Goal: Task Accomplishment & Management: Manage account settings

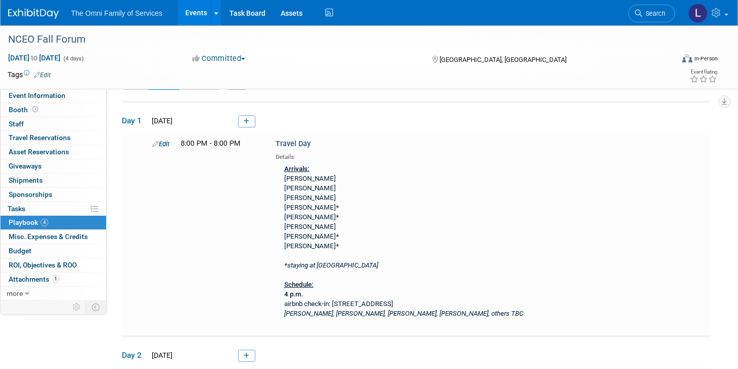
scroll to position [28, 0]
click at [163, 144] on link "Edit" at bounding box center [160, 143] width 17 height 8
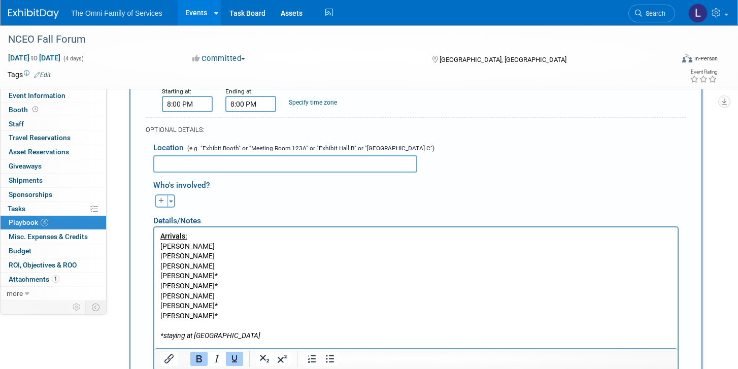
scroll to position [221, 0]
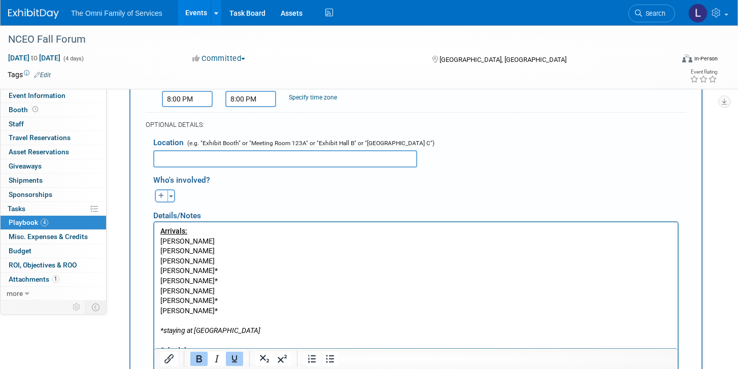
click at [221, 243] on p "Arrivals: [PERSON_NAME] [PERSON_NAME] [PERSON_NAME] [PERSON_NAME]* [PERSON_NAME…" at bounding box center [416, 305] width 512 height 159
click at [162, 244] on p "Arrivals: [PERSON_NAME] [PERSON_NAME] [PERSON_NAME] [PERSON_NAME]* [PERSON_NAME…" at bounding box center [416, 305] width 512 height 159
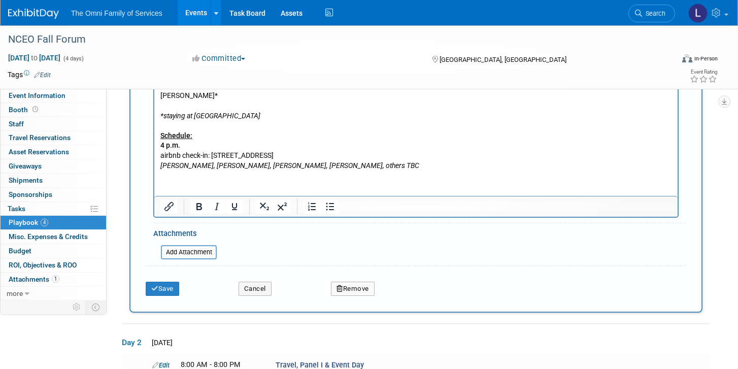
scroll to position [518, 0]
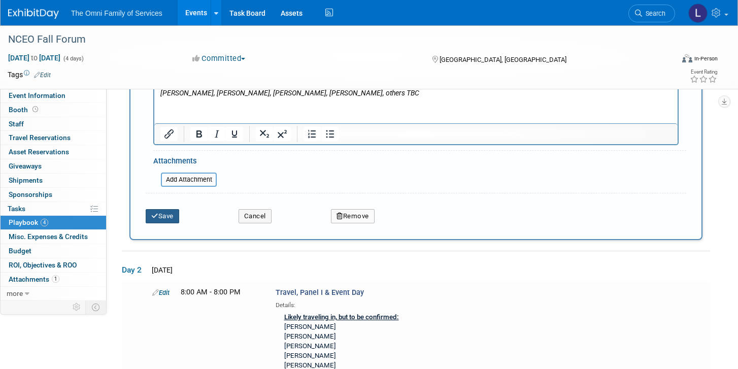
click at [169, 216] on button "Save" at bounding box center [163, 216] width 34 height 14
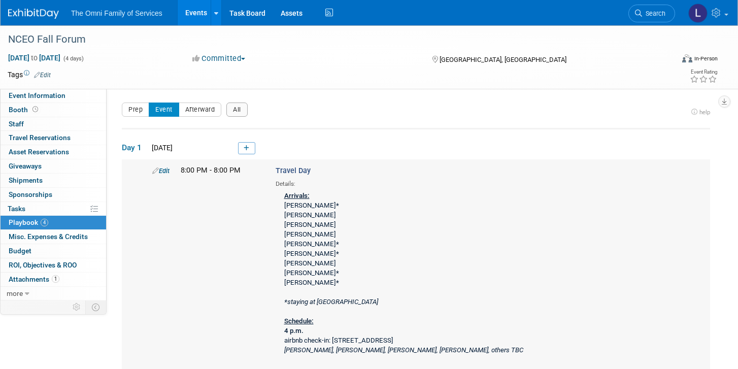
scroll to position [26, 0]
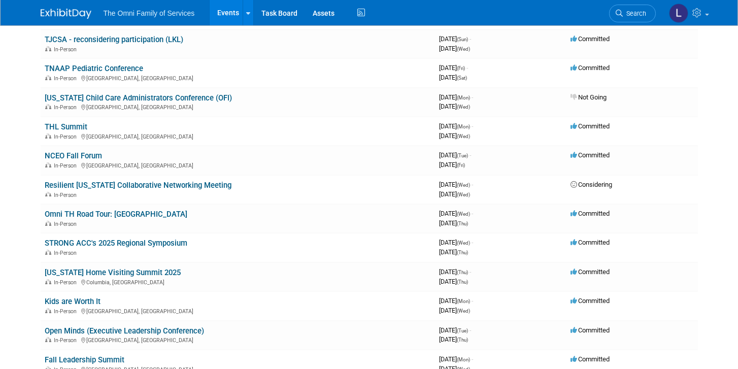
scroll to position [47, 0]
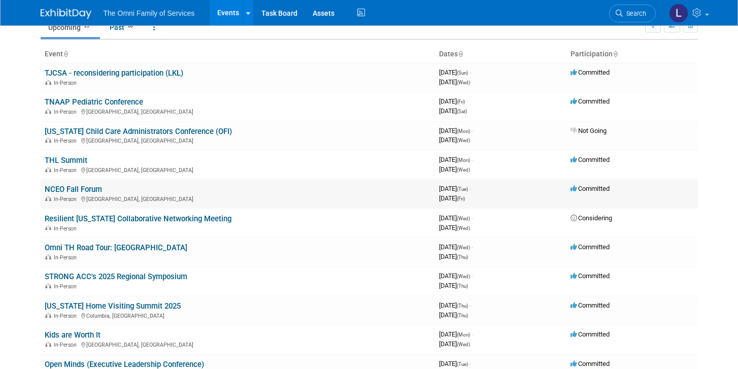
click at [78, 186] on link "NCEO Fall Forum" at bounding box center [73, 189] width 57 height 9
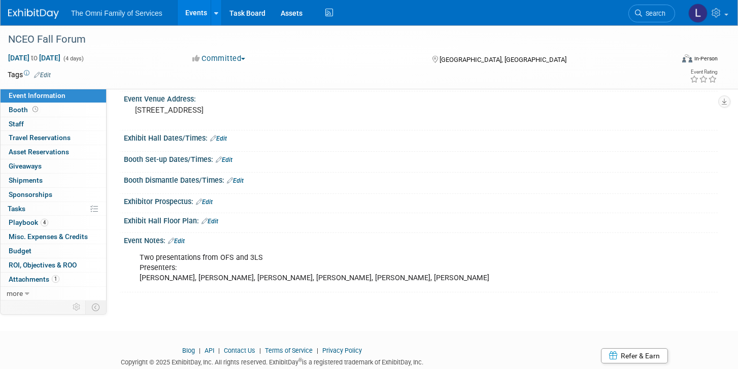
scroll to position [92, 0]
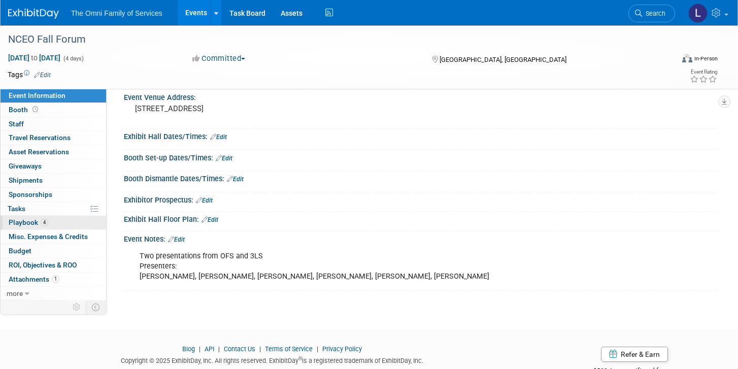
click at [60, 223] on link "4 Playbook 4" at bounding box center [54, 223] width 106 height 14
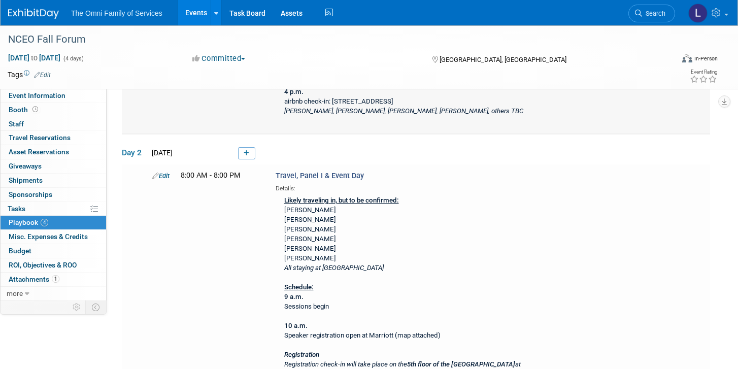
scroll to position [244, 0]
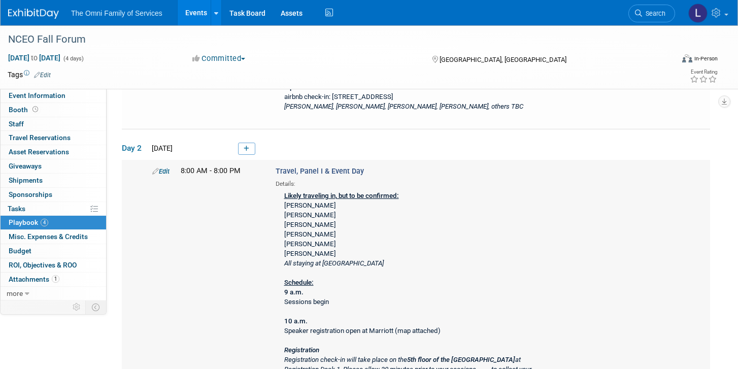
click at [158, 171] on link "Edit" at bounding box center [160, 172] width 17 height 8
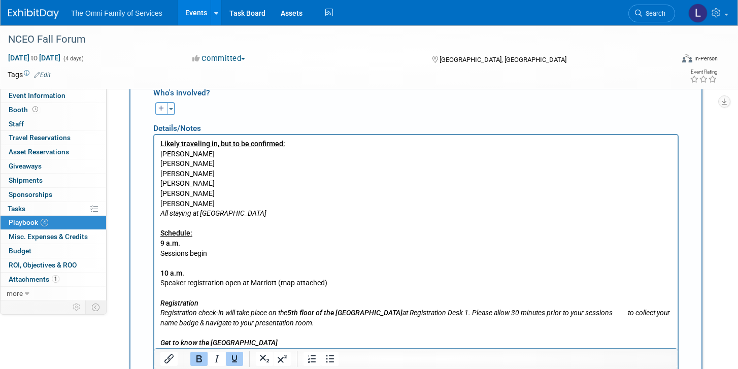
scroll to position [550, 0]
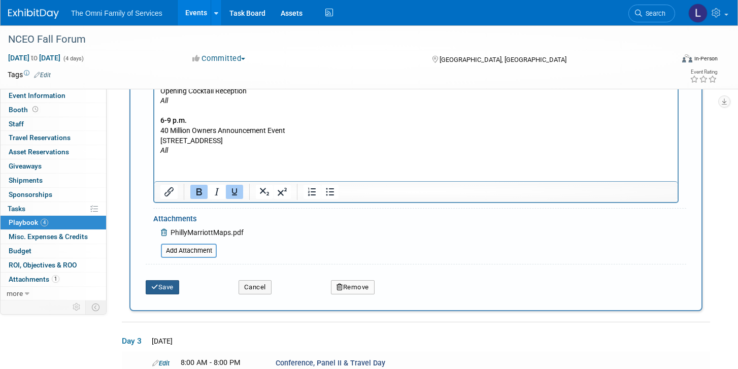
click at [172, 287] on button "Save" at bounding box center [163, 287] width 34 height 14
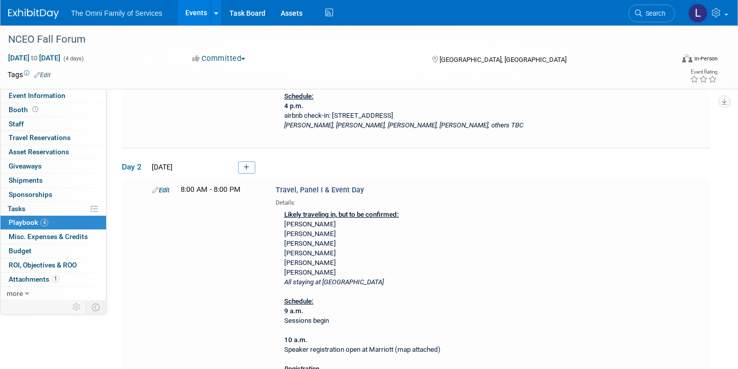
scroll to position [225, 0]
click at [156, 190] on icon at bounding box center [155, 189] width 7 height 7
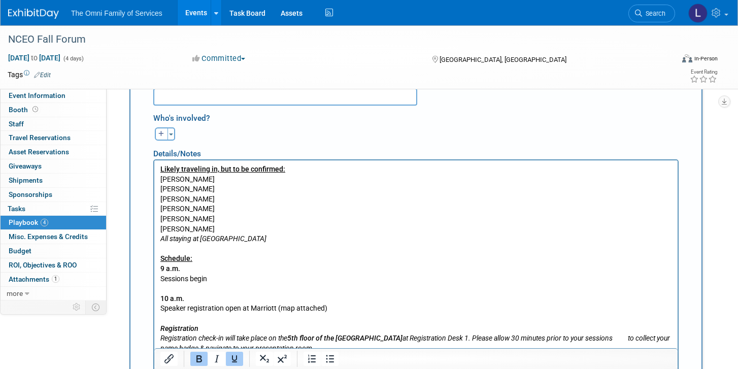
scroll to position [533, 0]
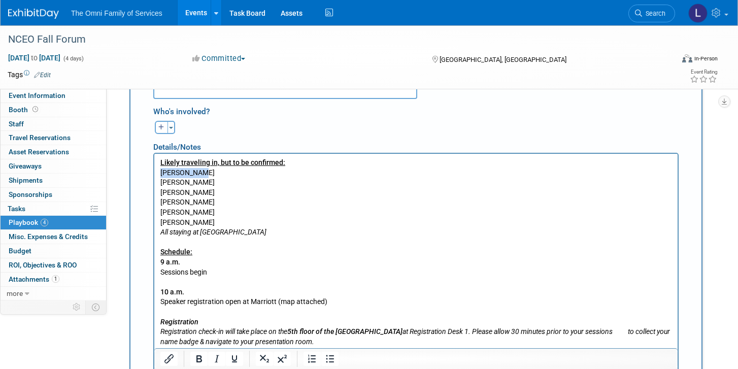
drag, startPoint x: 207, startPoint y: 176, endPoint x: 150, endPoint y: 175, distance: 56.9
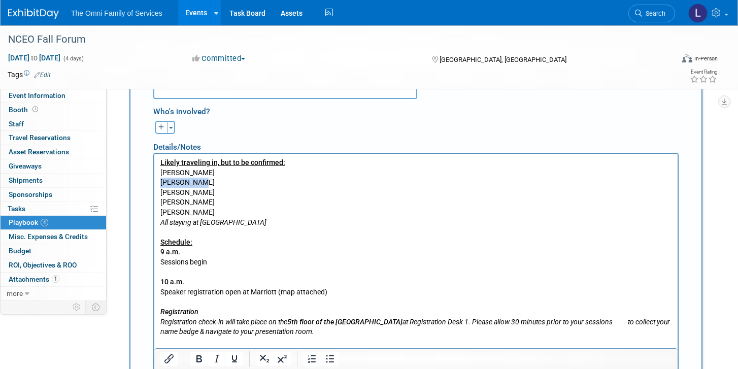
drag, startPoint x: 217, startPoint y: 183, endPoint x: 147, endPoint y: 184, distance: 70.6
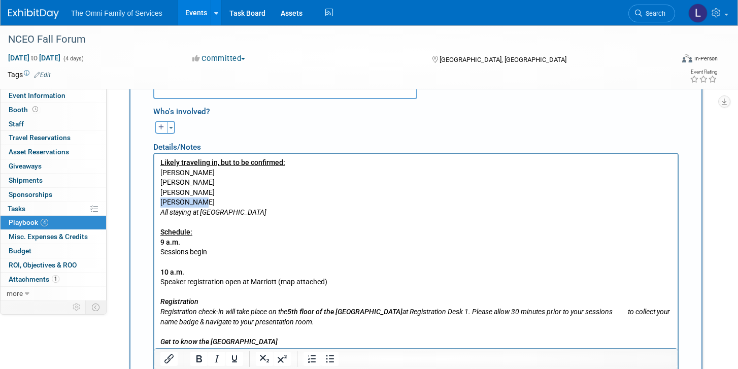
drag, startPoint x: 210, startPoint y: 198, endPoint x: 136, endPoint y: 198, distance: 73.6
click at [219, 197] on p "Likely traveling in, but to be confirmed: Gina Drobnick Eric Strickland Jennife…" at bounding box center [416, 272] width 512 height 229
drag, startPoint x: 215, startPoint y: 192, endPoint x: 140, endPoint y: 191, distance: 74.7
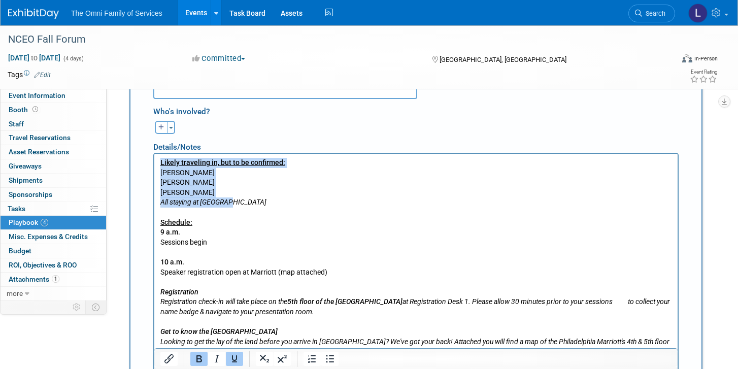
drag, startPoint x: 239, startPoint y: 208, endPoint x: 139, endPoint y: 150, distance: 114.9
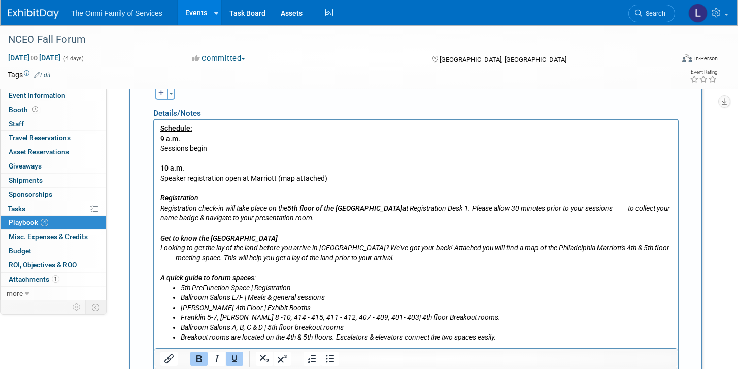
scroll to position [566, 0]
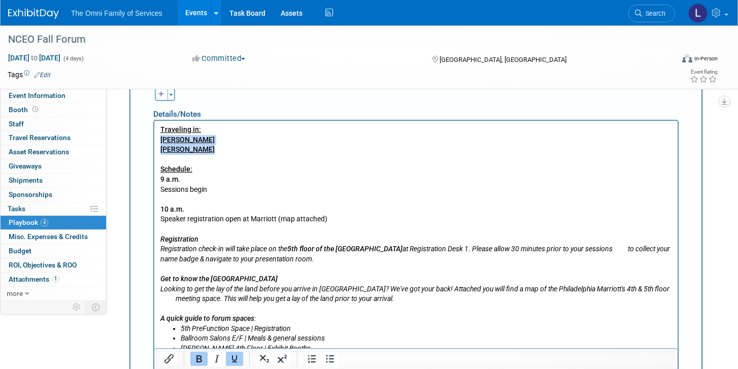
drag, startPoint x: 219, startPoint y: 158, endPoint x: 146, endPoint y: 139, distance: 75.5
click at [249, 172] on p "Schedule: 9 a.m. Sessions begin 10 a.m. Speaker registration open at Marriott (…" at bounding box center [416, 244] width 512 height 159
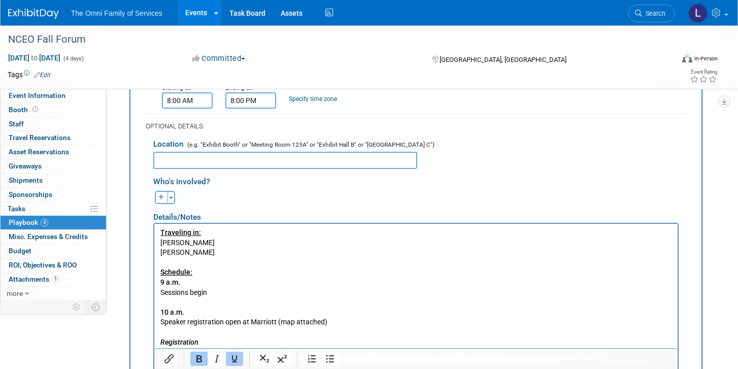
scroll to position [461, 0]
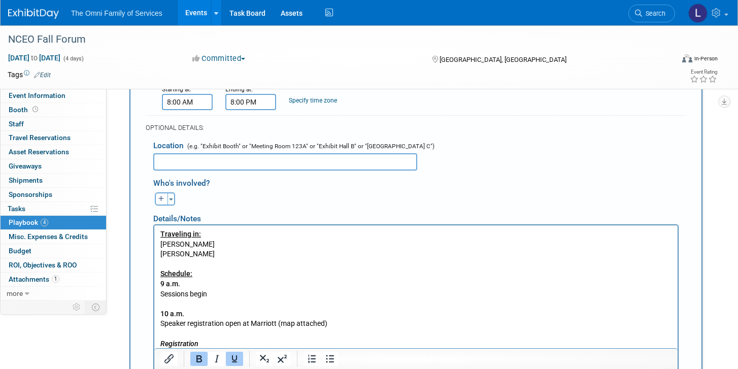
click at [228, 251] on p "Mike Schatz" at bounding box center [416, 254] width 512 height 10
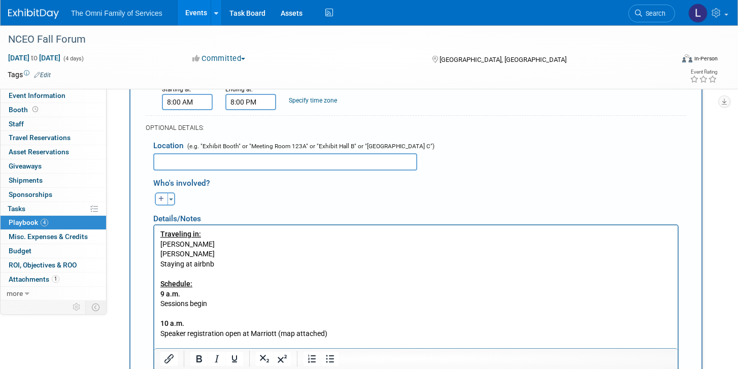
click at [203, 269] on p "Rich Text Area. Press ALT-0 for help." at bounding box center [416, 274] width 512 height 10
click at [203, 268] on p "Staying at airbnb" at bounding box center [416, 264] width 512 height 10
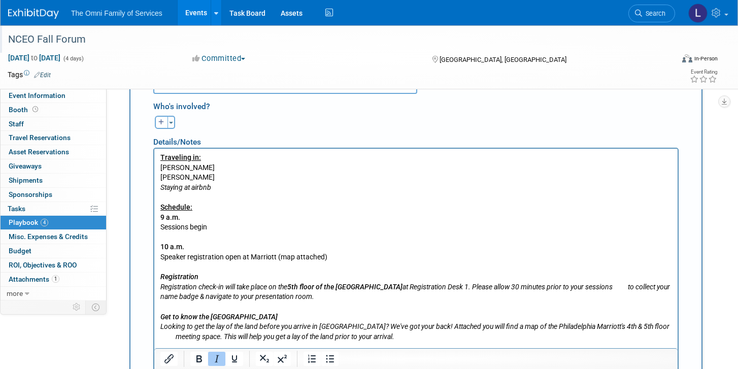
scroll to position [535, 0]
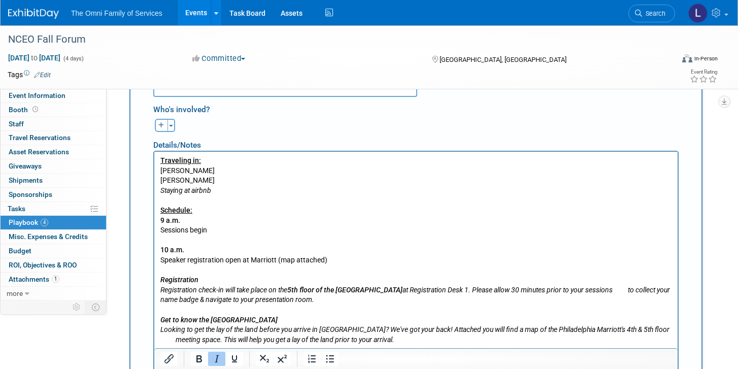
click at [203, 189] on icon "Staying at airbnb" at bounding box center [185, 190] width 51 height 8
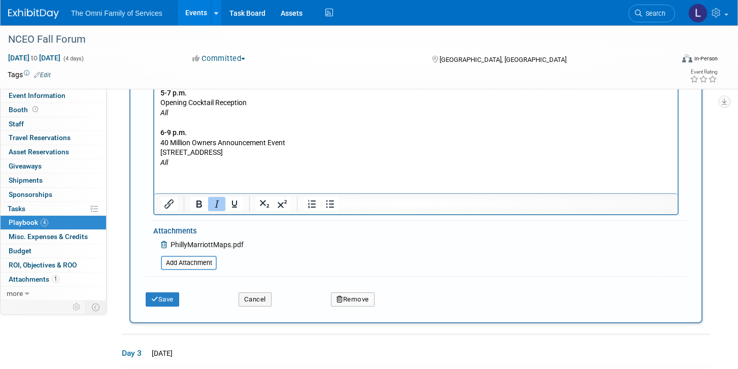
scroll to position [1057, 0]
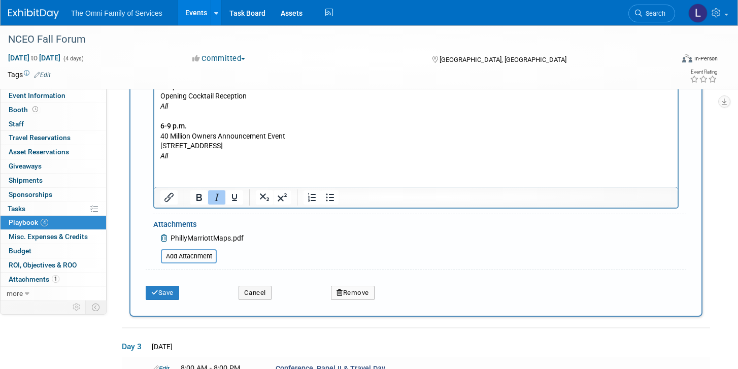
click at [170, 305] on div "Save Cancel Remove" at bounding box center [416, 289] width 541 height 31
click at [169, 299] on button "Save" at bounding box center [163, 293] width 34 height 14
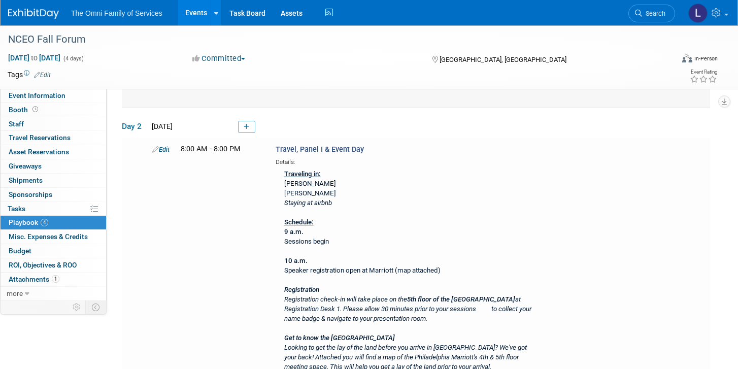
scroll to position [279, 0]
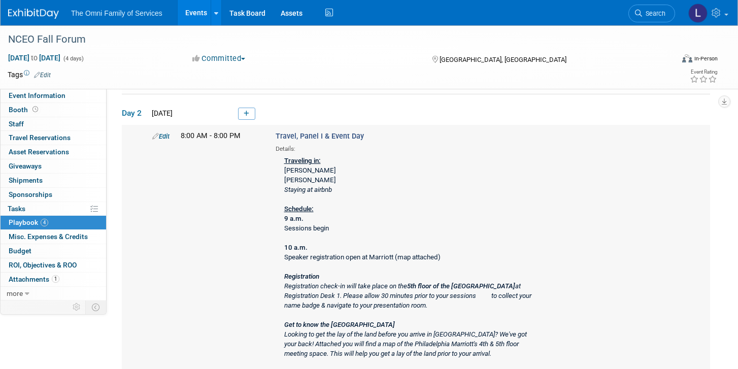
click at [167, 135] on link "Edit" at bounding box center [160, 137] width 17 height 8
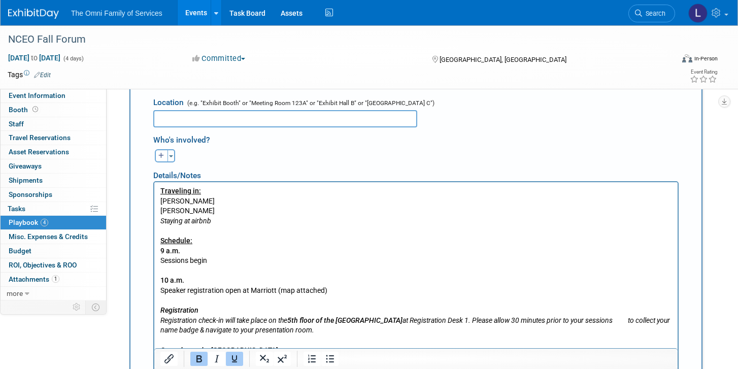
scroll to position [505, 0]
drag, startPoint x: 208, startPoint y: 190, endPoint x: 153, endPoint y: 189, distance: 54.8
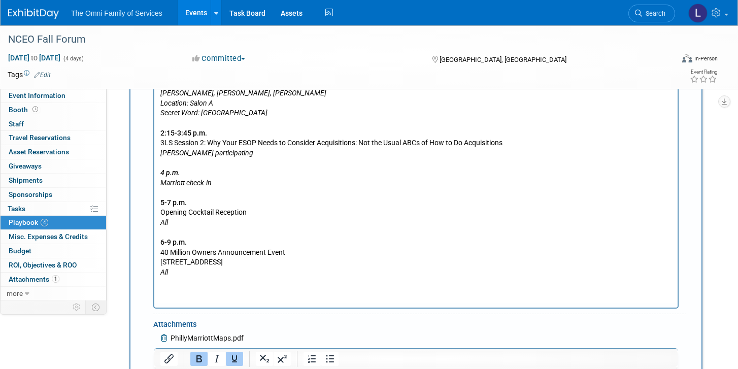
scroll to position [980, 0]
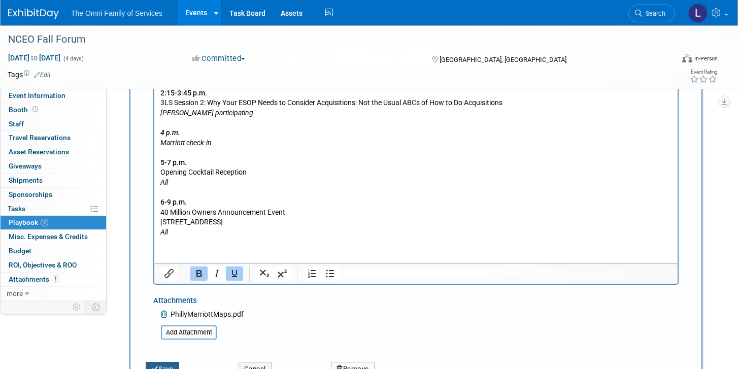
click at [158, 365] on button "Save" at bounding box center [163, 369] width 34 height 14
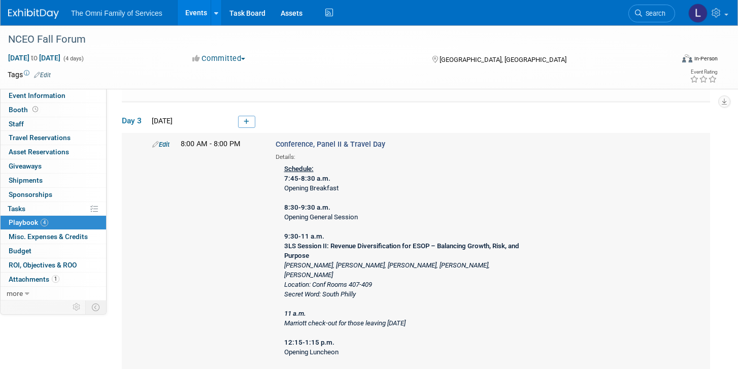
scroll to position [915, 0]
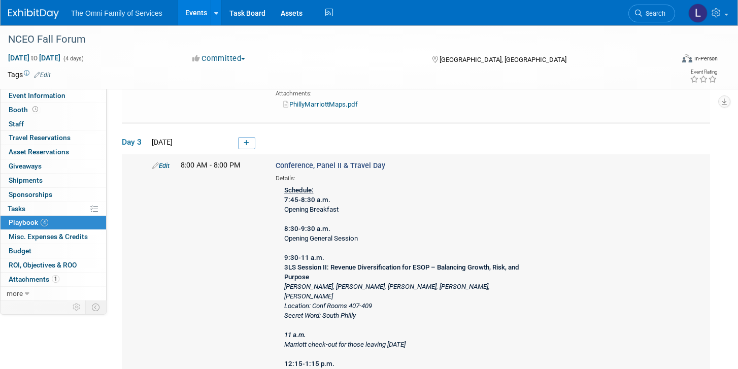
click at [160, 163] on link "Edit" at bounding box center [160, 166] width 17 height 8
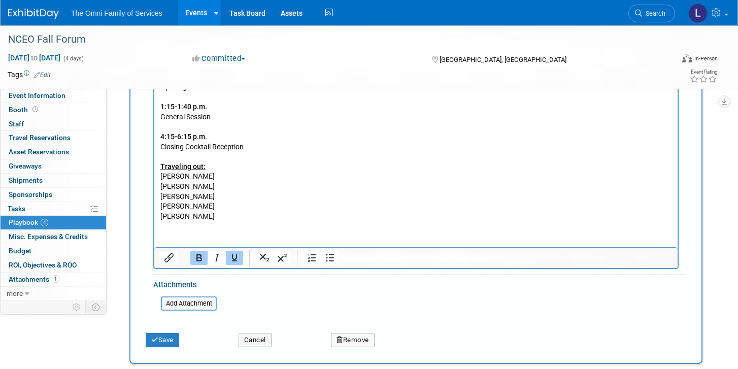
scroll to position [1433, 0]
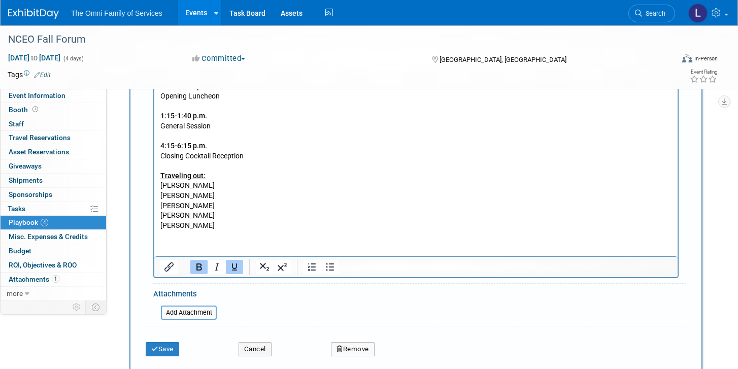
click at [245, 185] on p "Schedule: 7:45-8:30 a.m. Opening Breakfast 8:30-9:30 a.m. Opening General Sessi…" at bounding box center [416, 76] width 512 height 308
click at [218, 206] on p "Schedule: 7:45-8:30 a.m. Opening Breakfast 8:30-9:30 a.m. Opening General Sessi…" at bounding box center [416, 76] width 512 height 308
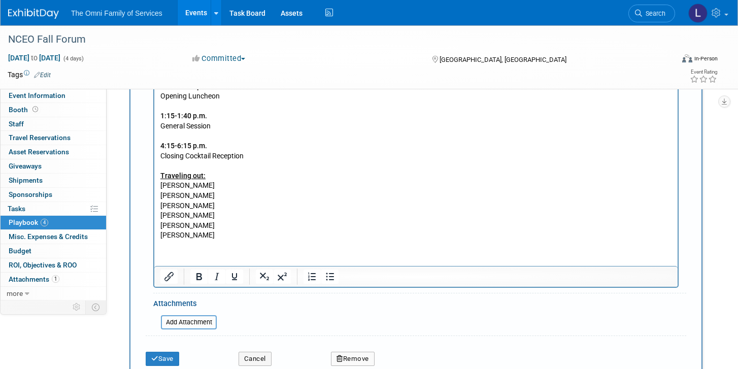
click at [203, 204] on p "Schedule: 7:45-8:30 a.m. Opening Breakfast 8:30-9:30 a.m. Opening General Sessi…" at bounding box center [416, 66] width 512 height 288
click at [212, 188] on p "Schedule: 7:45-8:30 a.m. Opening Breakfast 8:30-9:30 a.m. Opening General Sessi…" at bounding box center [416, 66] width 512 height 288
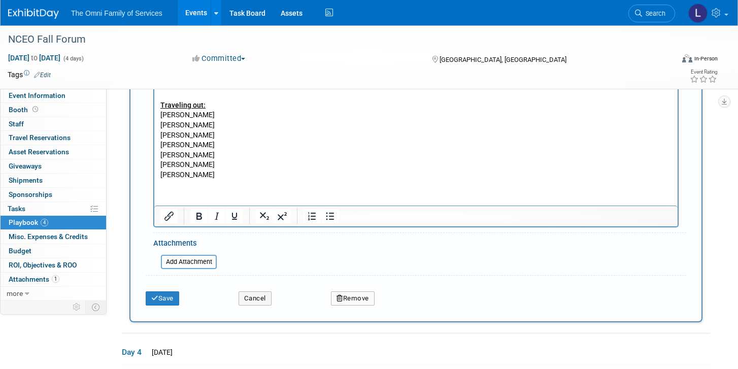
scroll to position [1526, 0]
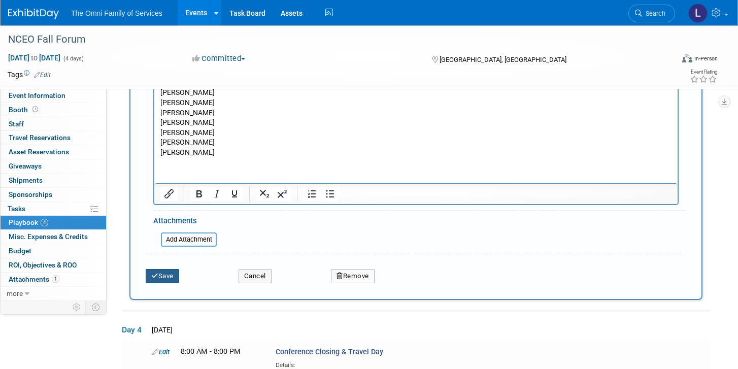
click at [171, 277] on button "Save" at bounding box center [163, 276] width 34 height 14
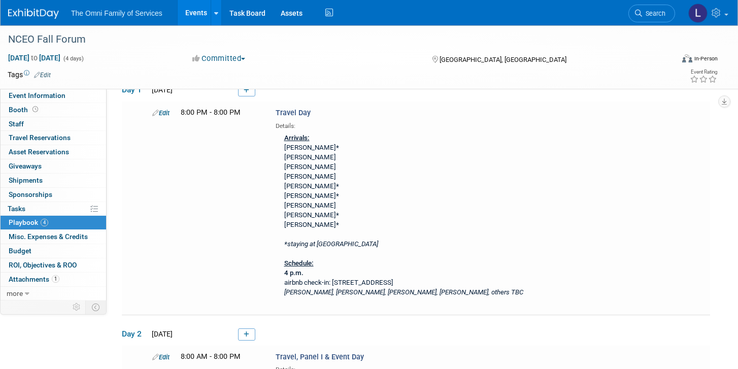
scroll to position [0, 0]
